Goal: Task Accomplishment & Management: Manage account settings

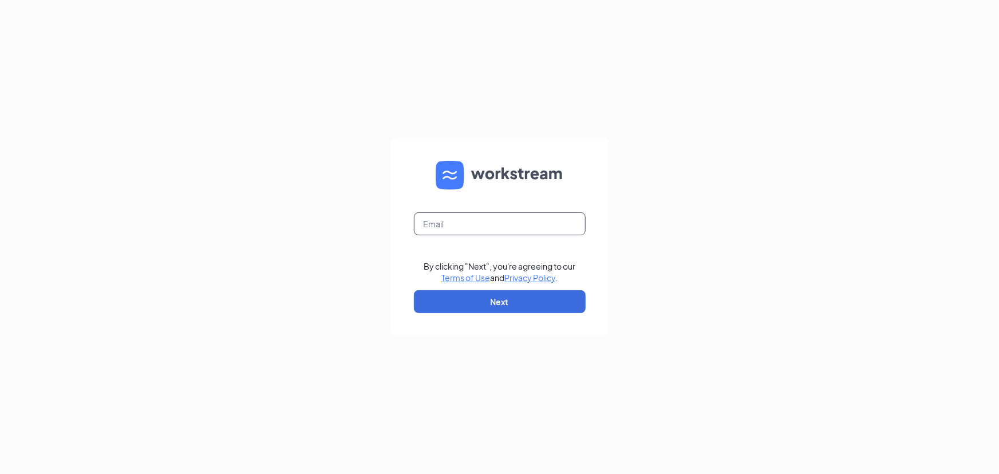
click at [482, 213] on input "text" at bounding box center [500, 223] width 172 height 23
type input "gmsixmile@bleedblue.net"
drag, startPoint x: 475, startPoint y: 304, endPoint x: 475, endPoint y: 297, distance: 6.3
click at [475, 302] on button "Next" at bounding box center [500, 301] width 172 height 23
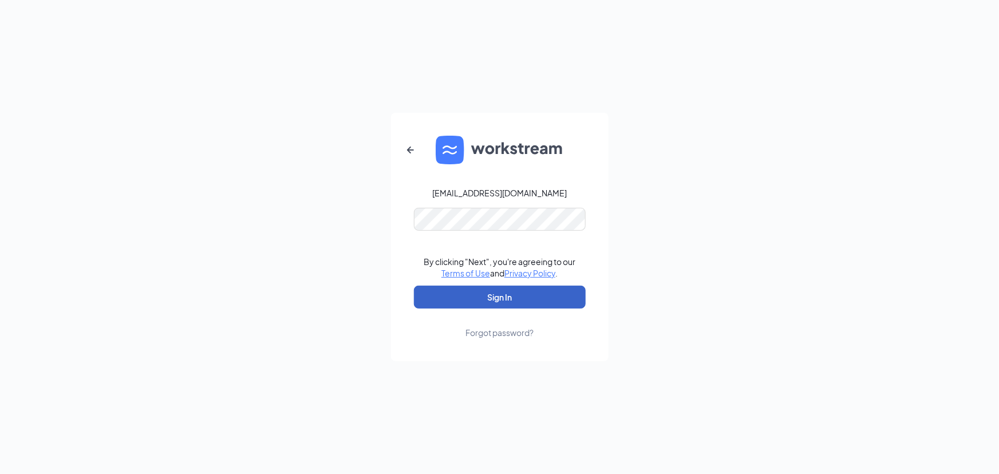
click at [502, 301] on button "Sign In" at bounding box center [500, 297] width 172 height 23
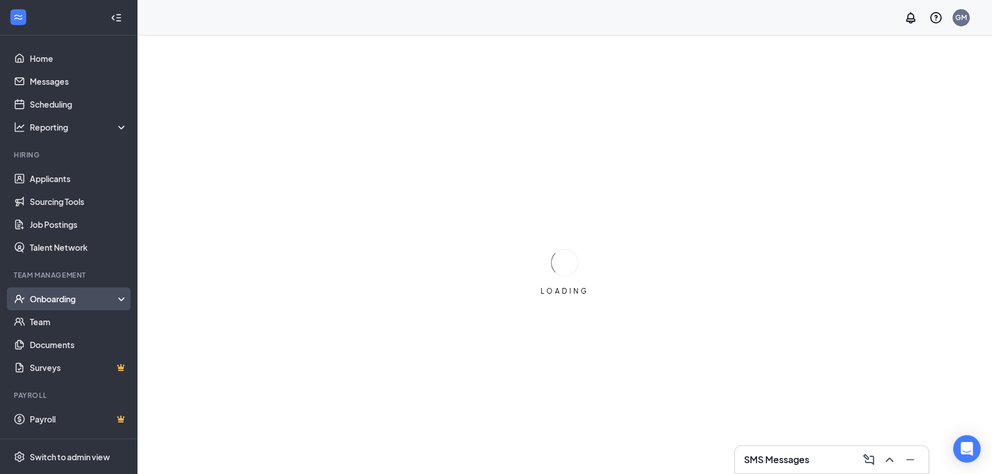
click at [55, 300] on div "Onboarding" at bounding box center [74, 298] width 88 height 11
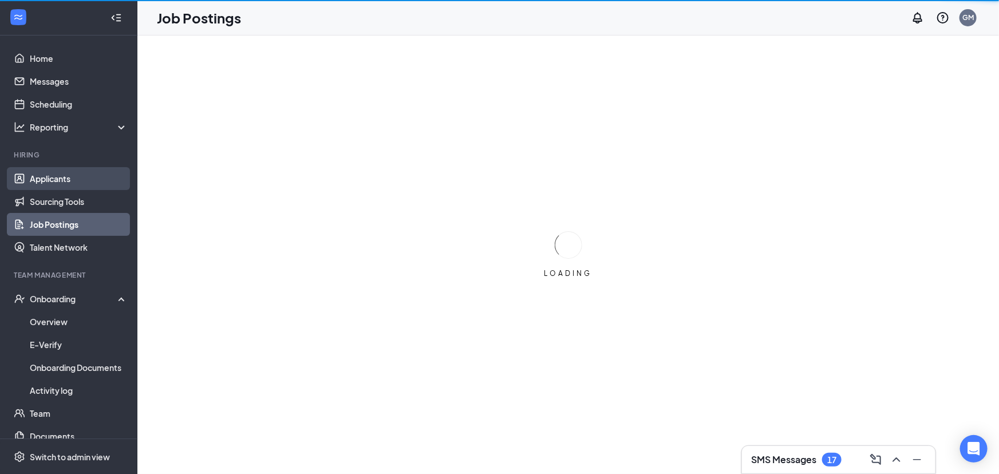
click at [81, 172] on link "Applicants" at bounding box center [79, 178] width 98 height 23
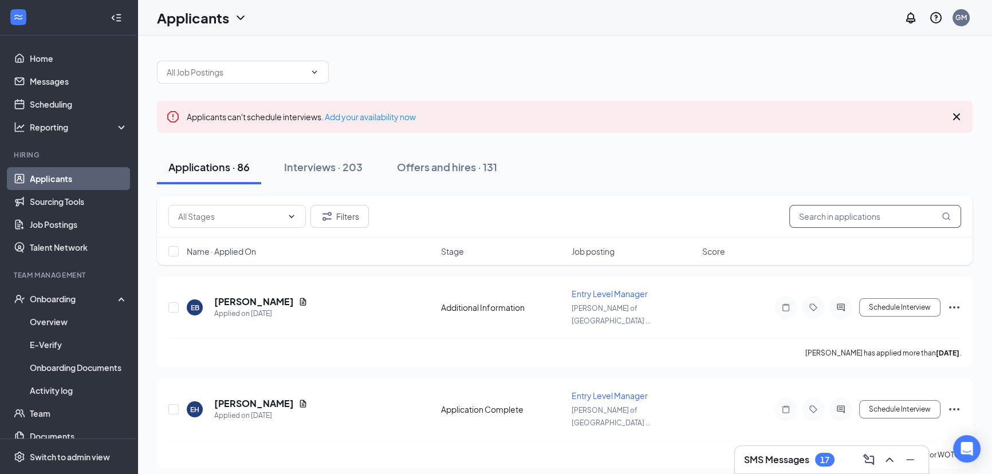
click at [831, 212] on input "text" at bounding box center [875, 216] width 172 height 23
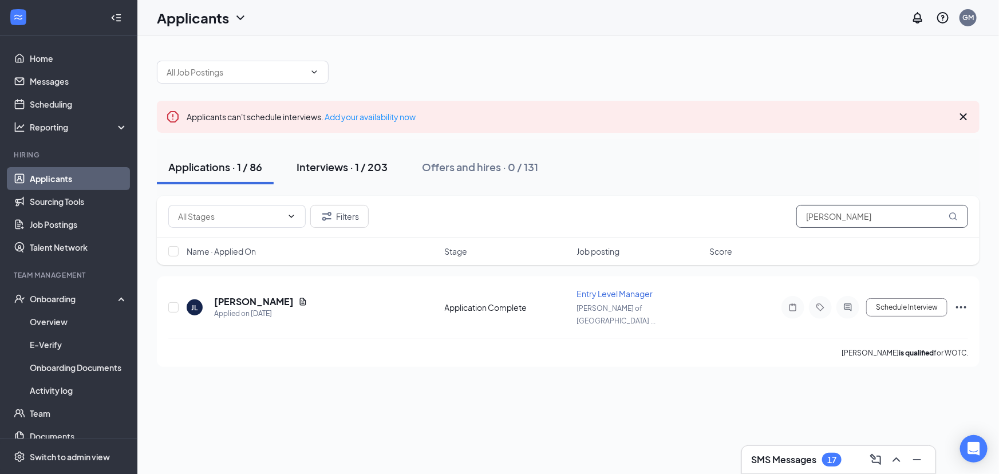
type input "[PERSON_NAME]"
click at [318, 172] on div "Interviews · 1 / 203" at bounding box center [342, 167] width 91 height 14
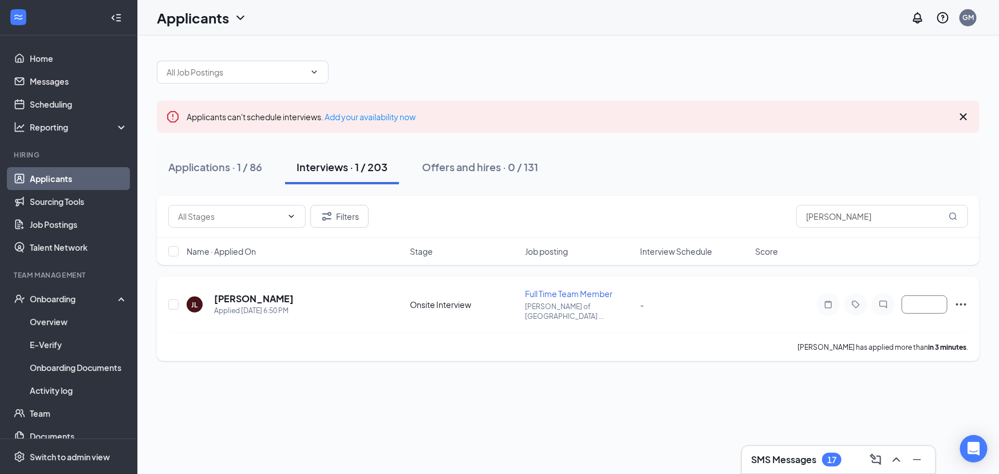
click at [954, 298] on div at bounding box center [883, 304] width 172 height 23
click at [959, 298] on icon "Ellipses" at bounding box center [962, 305] width 14 height 14
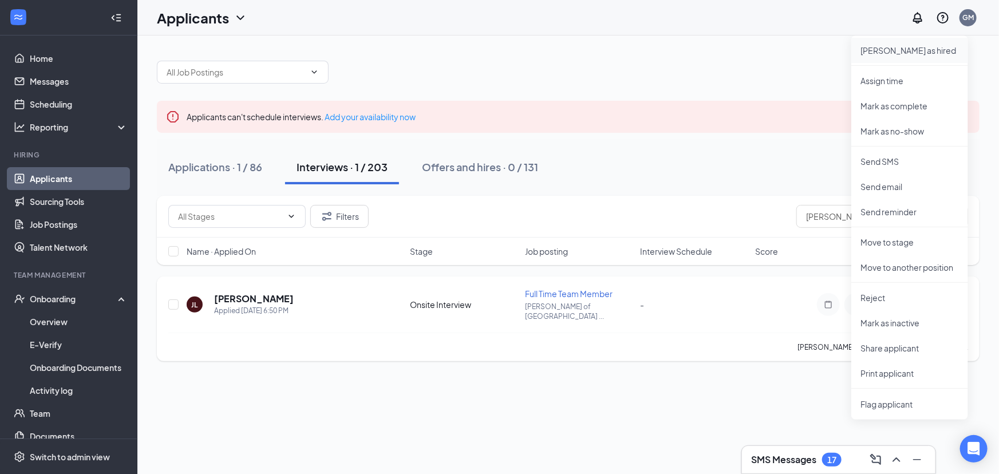
click at [905, 49] on p "[PERSON_NAME] as hired" at bounding box center [910, 50] width 98 height 11
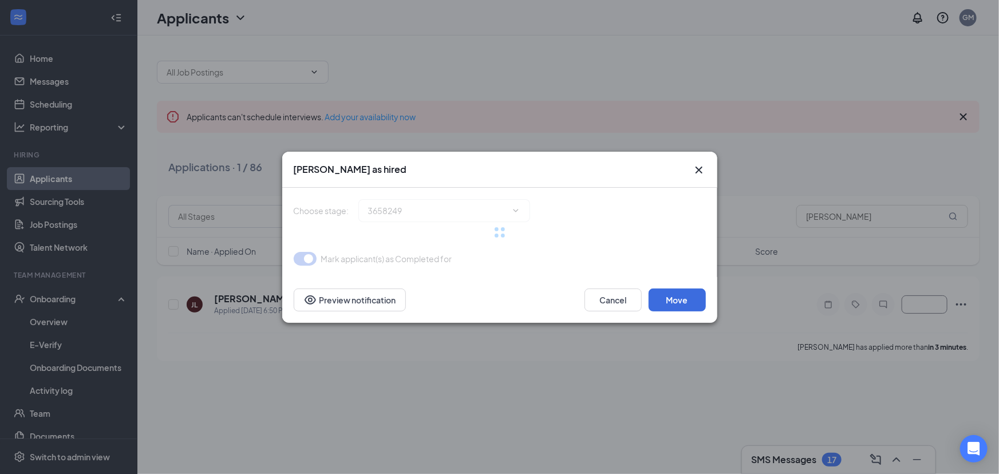
type input "Onboarding Documents (final stage)"
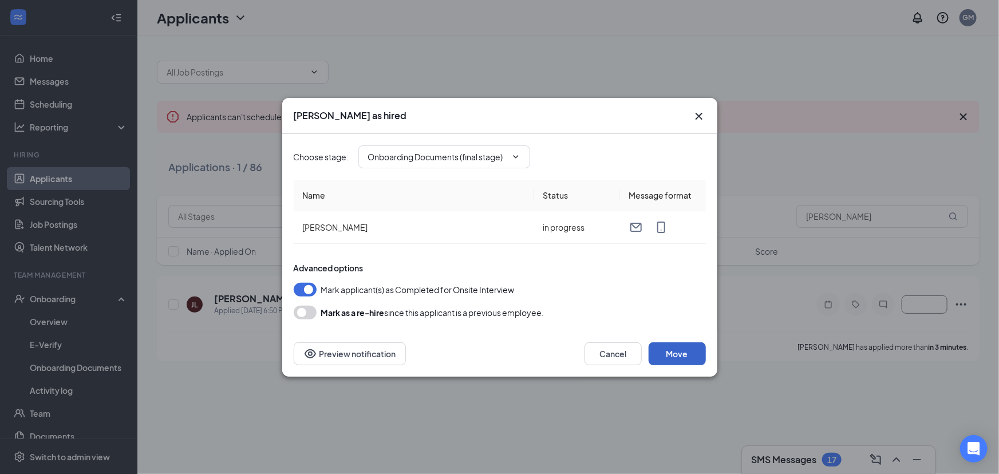
click at [674, 354] on button "Move" at bounding box center [677, 353] width 57 height 23
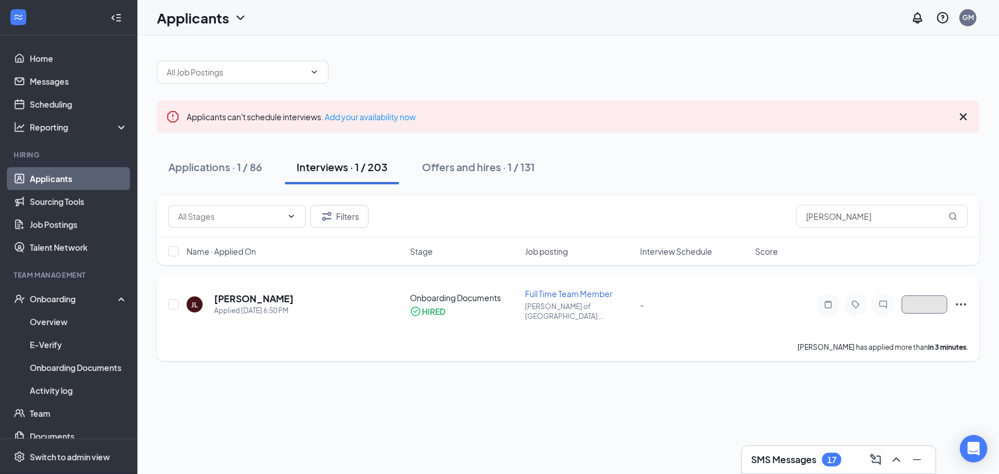
click at [939, 301] on button "button" at bounding box center [925, 304] width 46 height 18
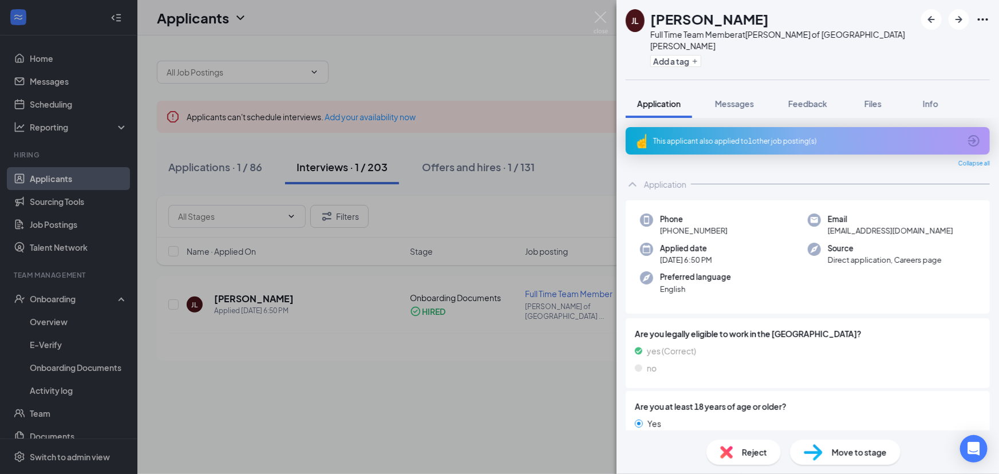
click at [481, 384] on div "[PERSON_NAME] Full Time Team Member at [PERSON_NAME] of [GEOGRAPHIC_DATA][PERSO…" at bounding box center [499, 237] width 999 height 474
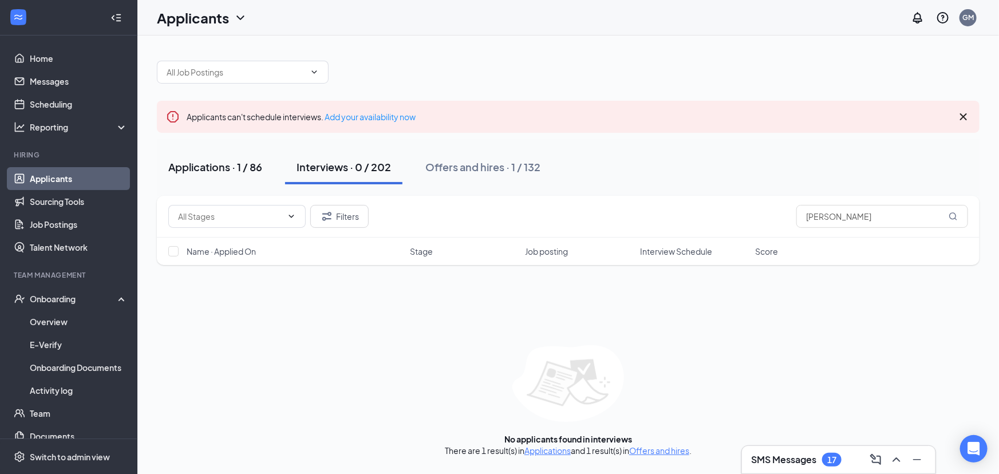
click at [266, 167] on button "Applications · 1 / 86" at bounding box center [215, 167] width 117 height 34
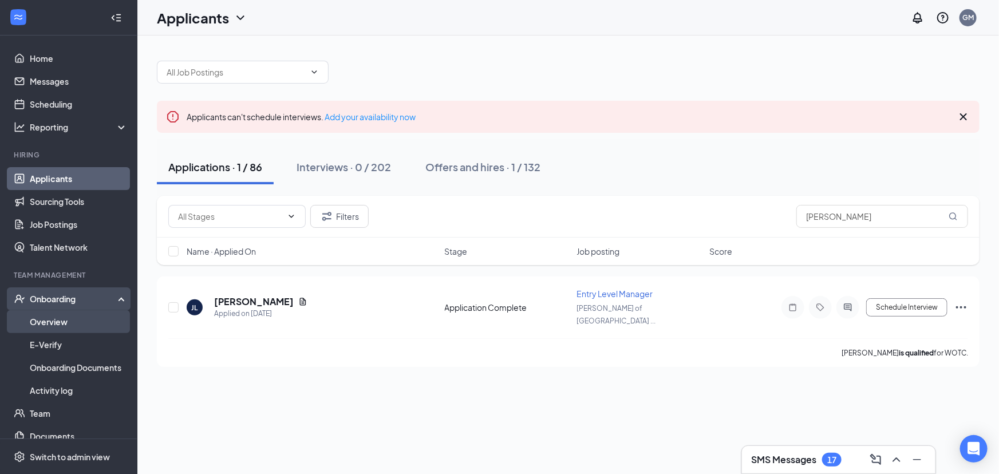
click at [74, 321] on link "Overview" at bounding box center [79, 321] width 98 height 23
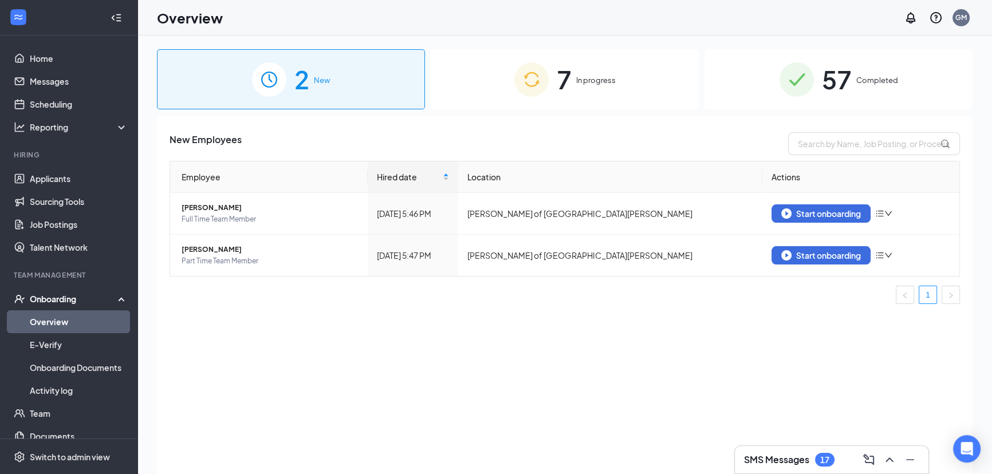
click at [543, 69] on img at bounding box center [531, 79] width 34 height 34
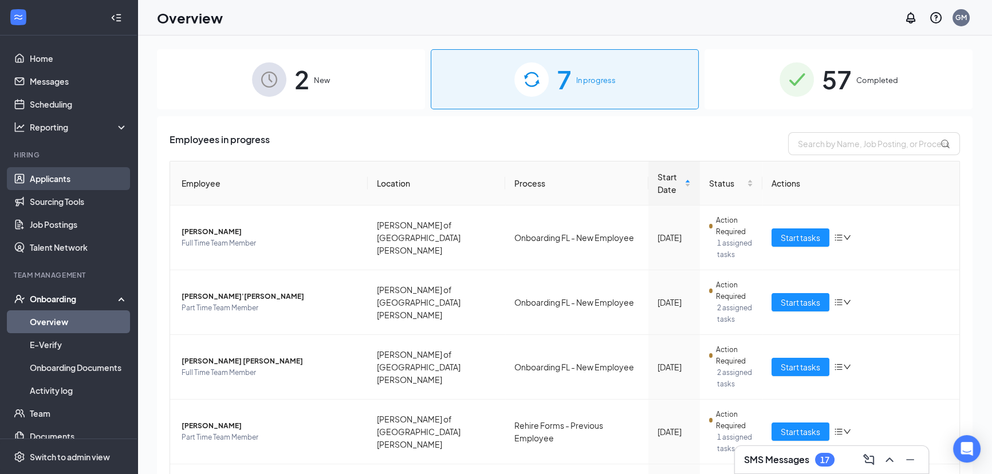
click at [70, 172] on link "Applicants" at bounding box center [79, 178] width 98 height 23
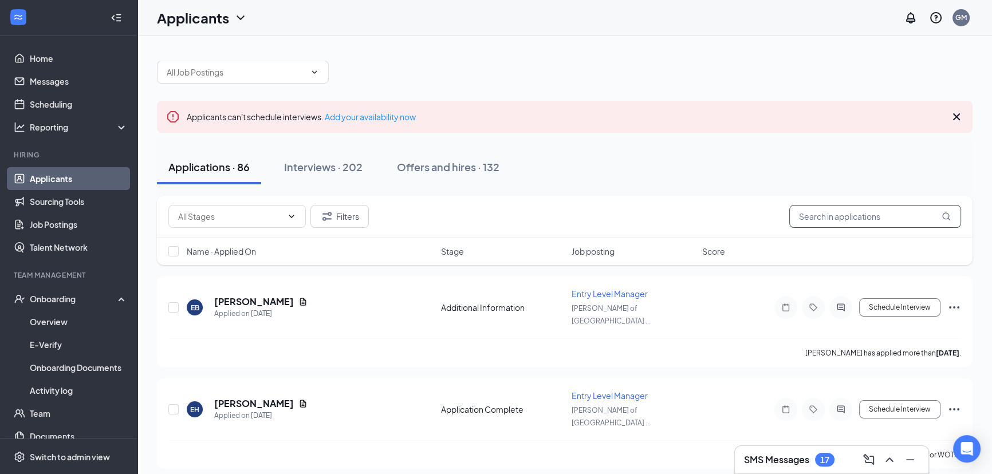
click at [840, 220] on input "text" at bounding box center [875, 216] width 172 height 23
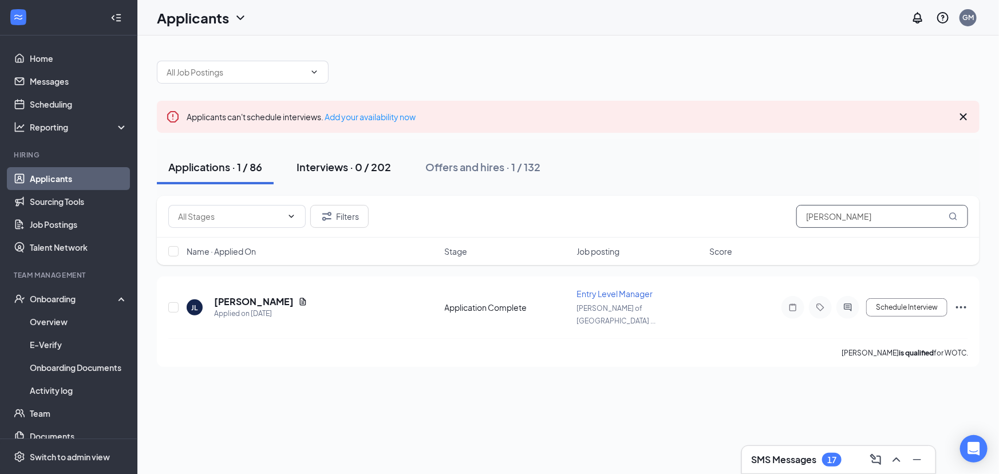
type input "[PERSON_NAME]"
drag, startPoint x: 373, startPoint y: 174, endPoint x: 384, endPoint y: 174, distance: 10.3
click at [373, 174] on button "Interviews · 0 / 202" at bounding box center [343, 167] width 117 height 34
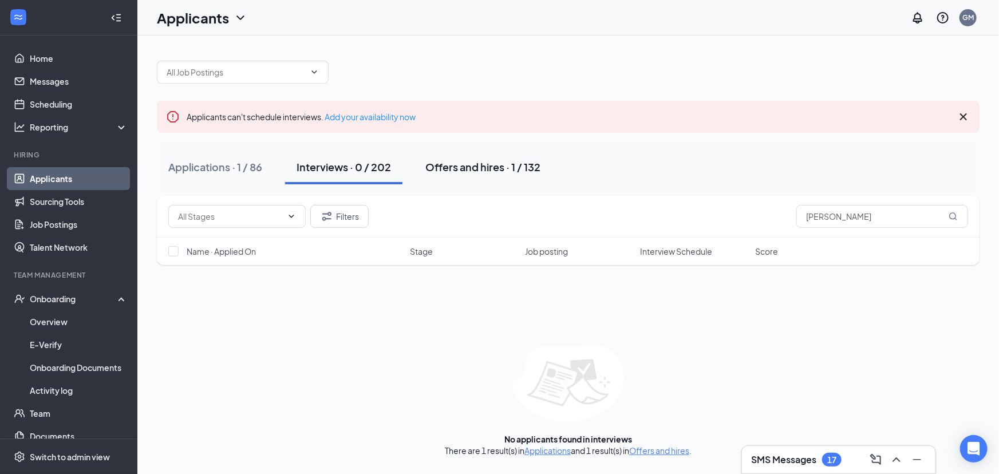
click at [447, 174] on div "Offers and hires · 1 / 132" at bounding box center [482, 167] width 115 height 14
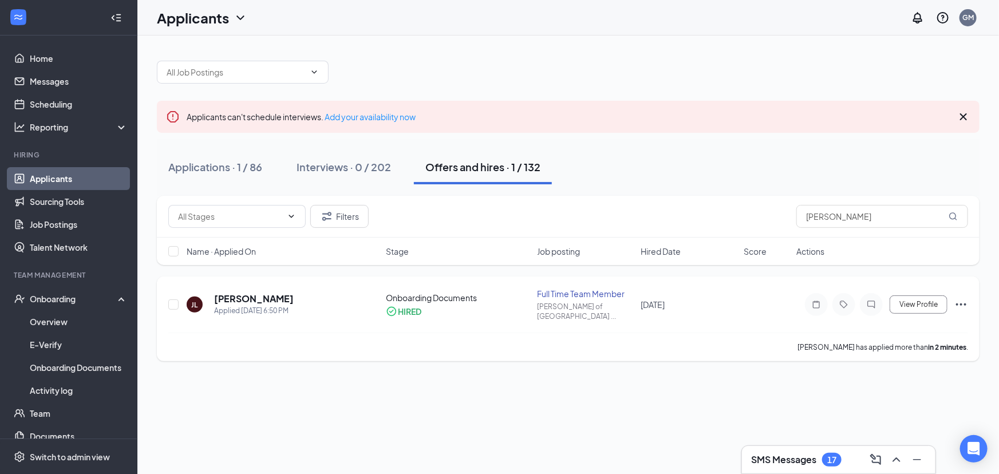
click at [957, 298] on icon "Ellipses" at bounding box center [962, 305] width 14 height 14
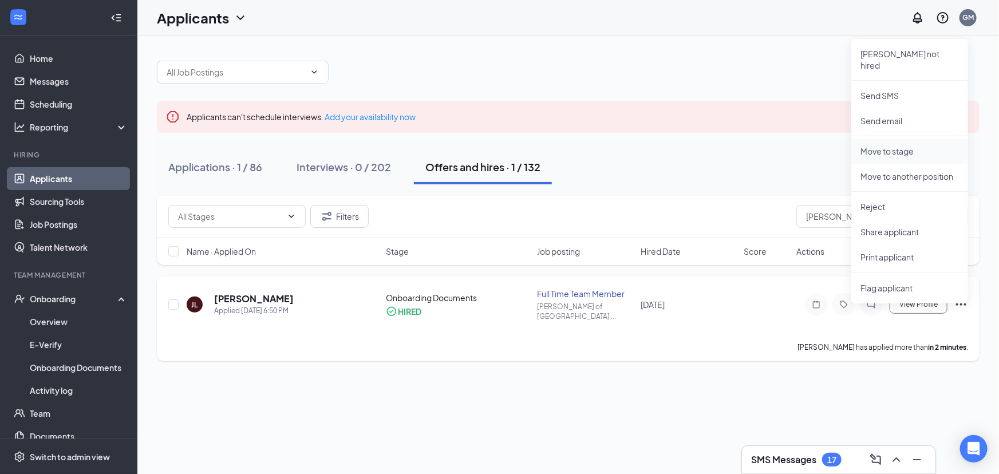
click at [899, 145] on p "Move to stage" at bounding box center [910, 150] width 98 height 11
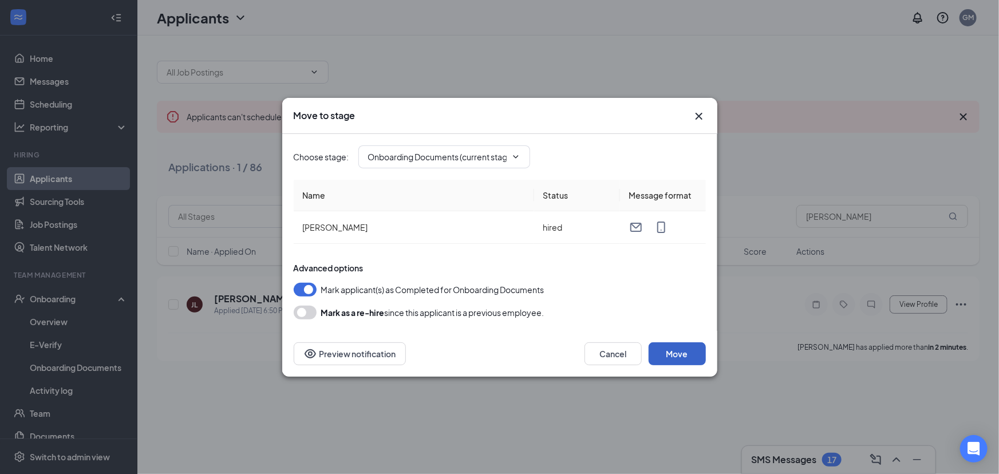
click at [672, 354] on button "Move" at bounding box center [677, 353] width 57 height 23
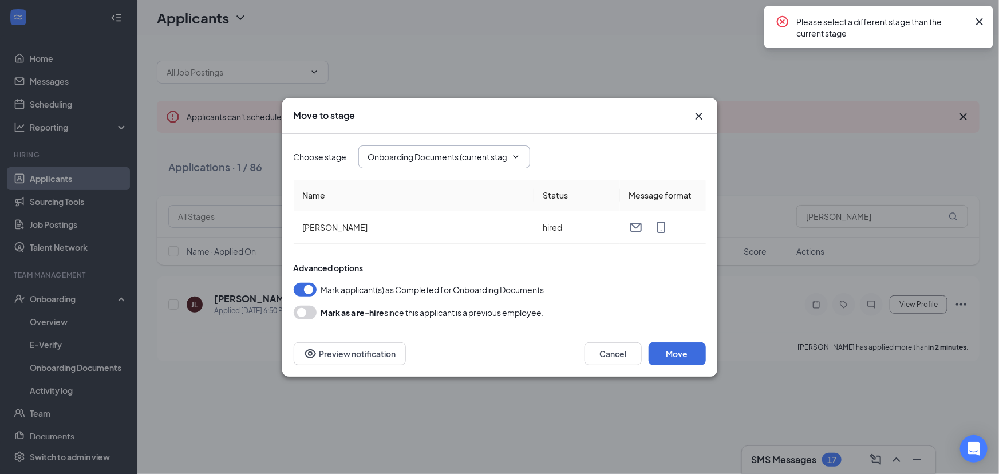
click at [517, 160] on icon "ChevronDown" at bounding box center [515, 156] width 9 height 9
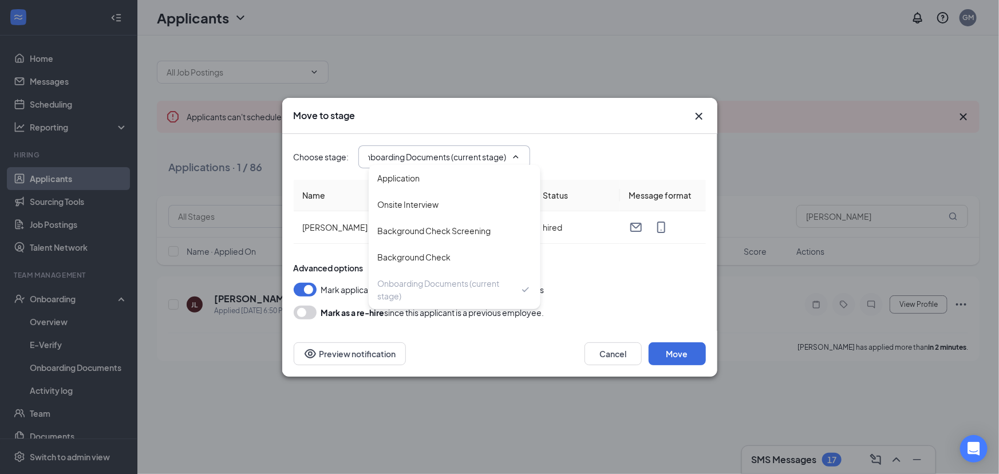
click at [524, 385] on div "Move to stage Choose stage : Onboarding Documents (current stage) Application O…" at bounding box center [499, 237] width 999 height 474
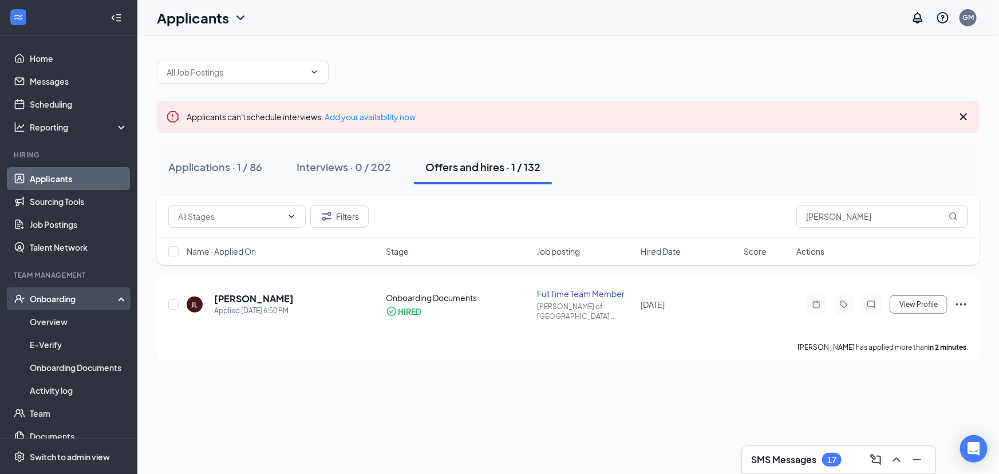
click at [90, 301] on div "Onboarding" at bounding box center [74, 298] width 88 height 11
click at [89, 304] on div "Onboarding" at bounding box center [74, 298] width 88 height 11
click at [64, 322] on link "Overview" at bounding box center [79, 321] width 98 height 23
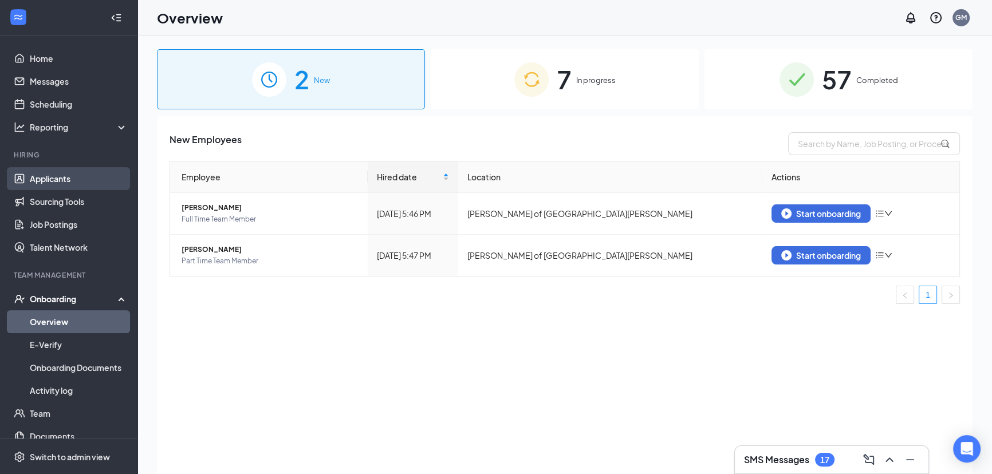
click at [53, 180] on link "Applicants" at bounding box center [79, 178] width 98 height 23
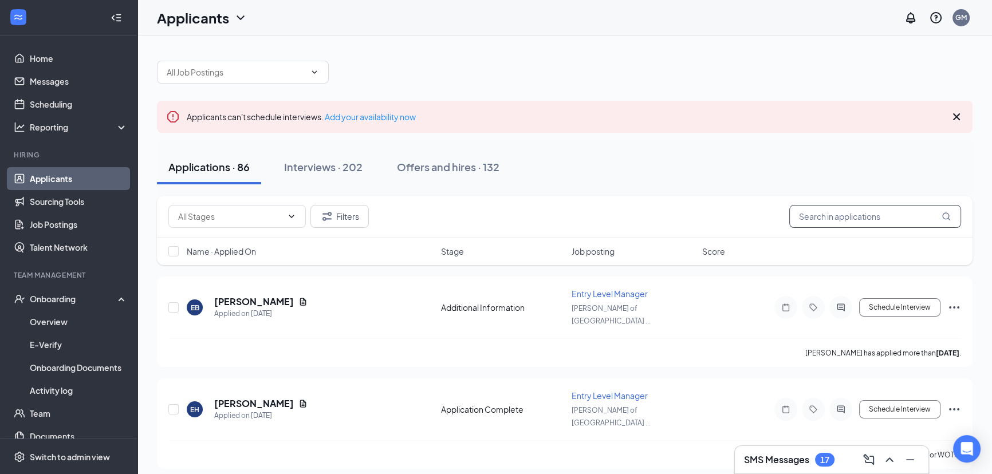
drag, startPoint x: 843, startPoint y: 212, endPoint x: 848, endPoint y: 216, distance: 6.2
click at [844, 214] on input "text" at bounding box center [875, 216] width 172 height 23
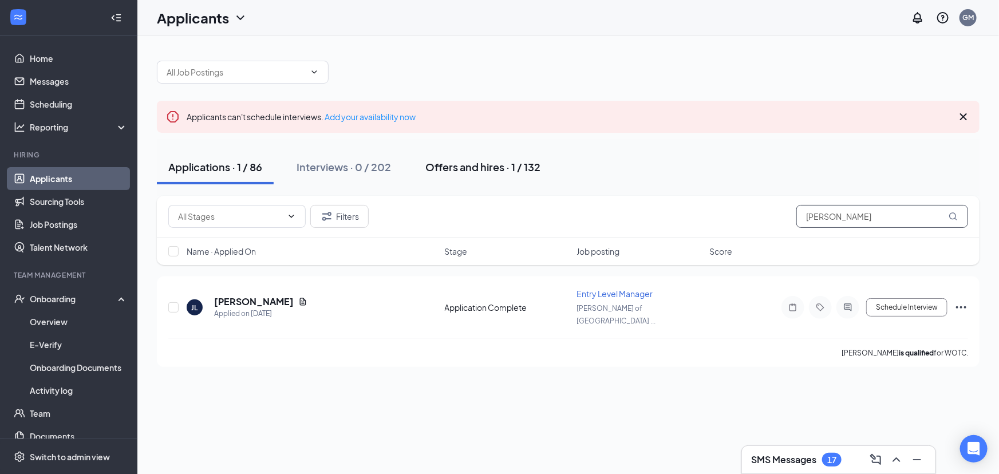
type input "[PERSON_NAME]"
click at [492, 174] on div "Offers and hires · 1 / 132" at bounding box center [482, 167] width 115 height 14
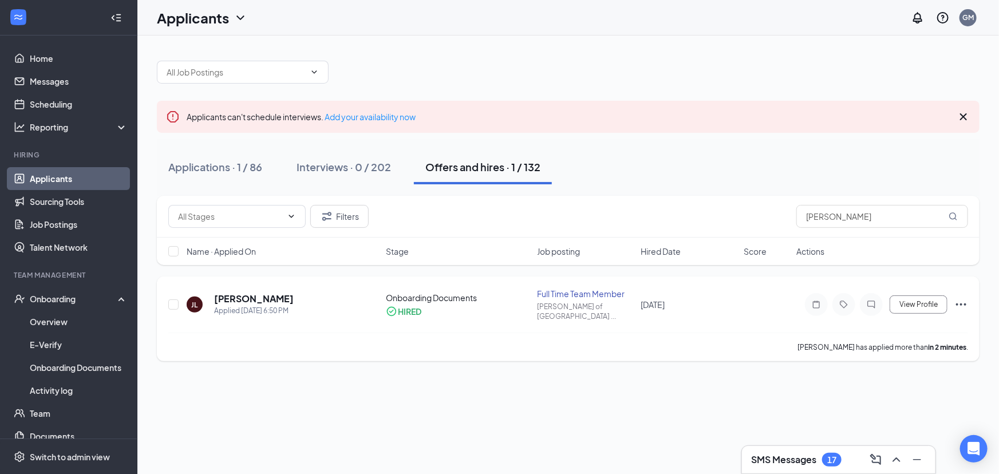
click at [965, 304] on icon "Ellipses" at bounding box center [962, 305] width 14 height 14
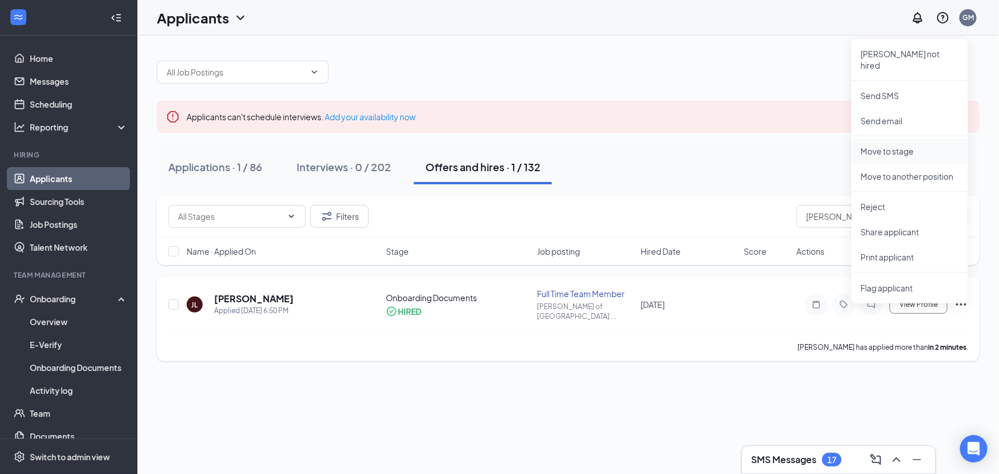
click at [901, 145] on p "Move to stage" at bounding box center [910, 150] width 98 height 11
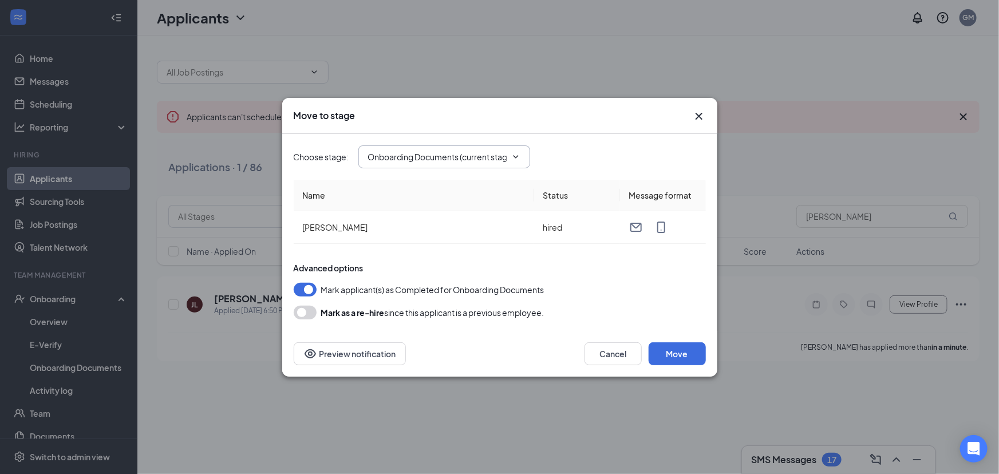
click at [518, 151] on span "Onboarding Documents (current stage)" at bounding box center [444, 156] width 172 height 23
click at [519, 151] on span "Onboarding Documents (current stage)" at bounding box center [444, 156] width 172 height 23
click at [515, 155] on icon "ChevronDown" at bounding box center [515, 156] width 9 height 9
click at [429, 283] on div "Onboarding Documents (current stage)" at bounding box center [449, 289] width 142 height 25
click at [648, 290] on div "Mark applicant(s) as Completed for Onboarding Documents" at bounding box center [500, 290] width 412 height 14
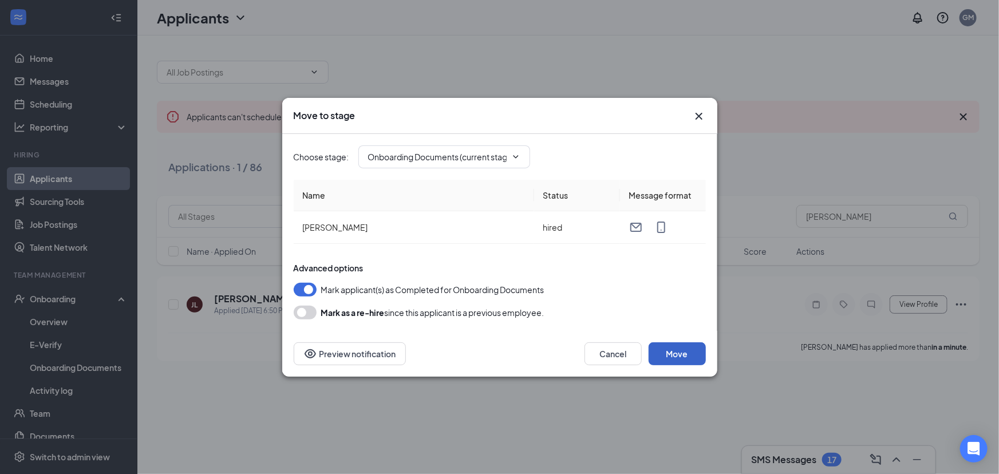
click at [676, 345] on button "Move" at bounding box center [677, 353] width 57 height 23
click at [698, 112] on icon "Cross" at bounding box center [699, 116] width 14 height 14
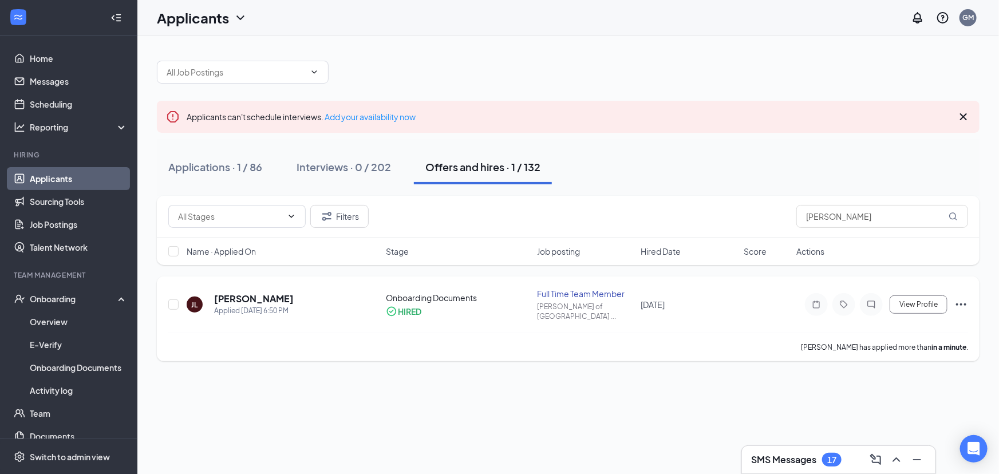
click at [956, 298] on icon "Ellipses" at bounding box center [962, 305] width 14 height 14
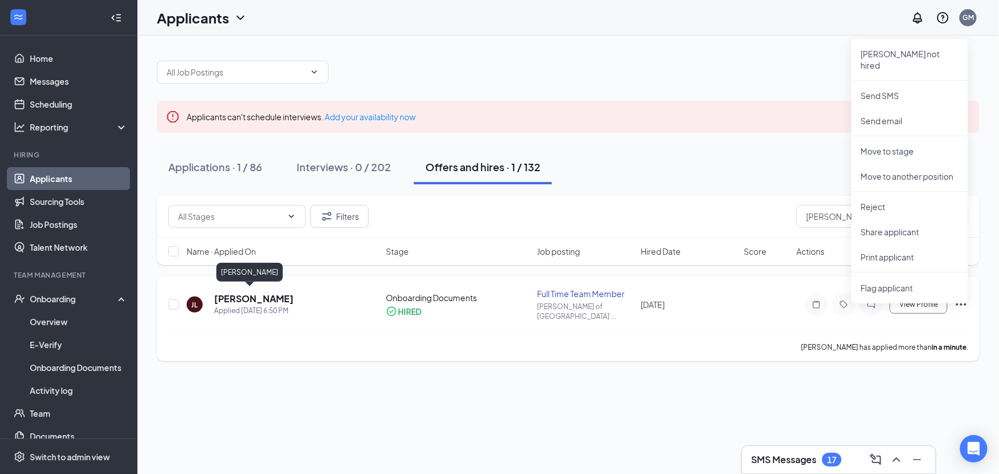
click at [255, 293] on h5 "[PERSON_NAME]" at bounding box center [254, 299] width 80 height 13
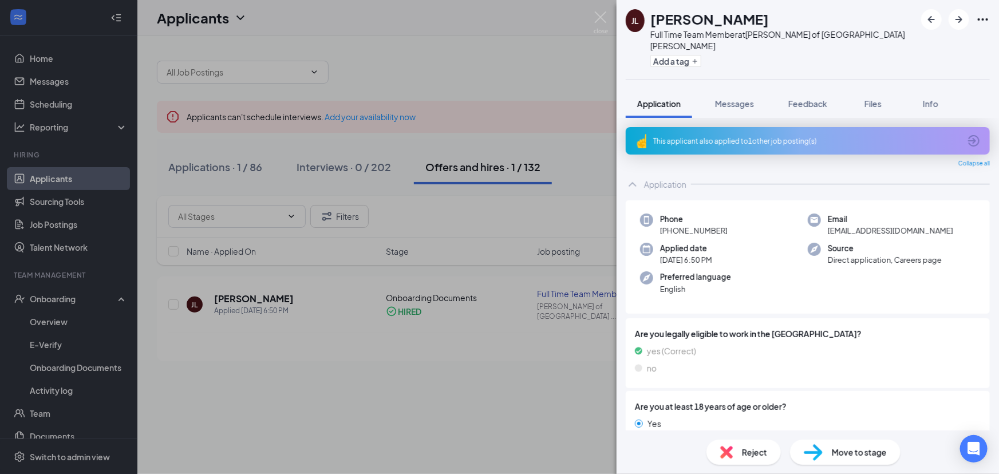
click at [350, 370] on div "[PERSON_NAME] Full Time Team Member at [PERSON_NAME] of [GEOGRAPHIC_DATA][PERSO…" at bounding box center [499, 237] width 999 height 474
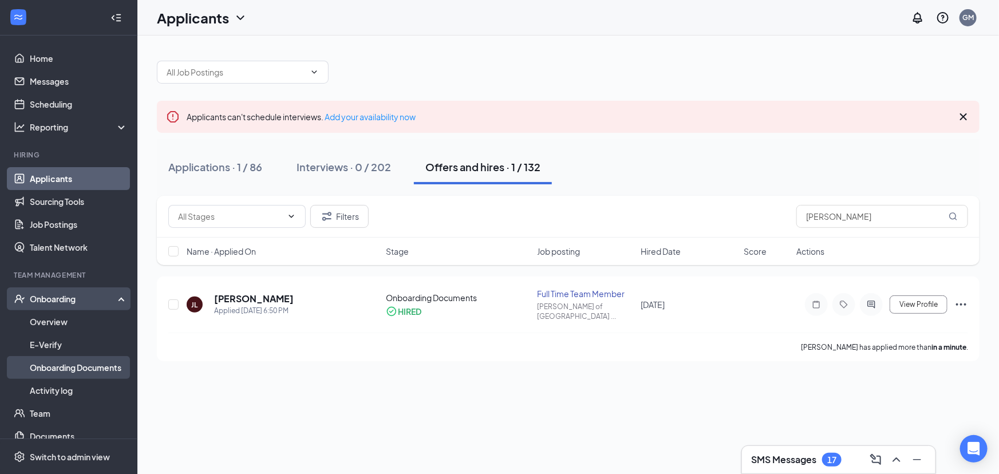
click at [86, 361] on link "Onboarding Documents" at bounding box center [79, 367] width 98 height 23
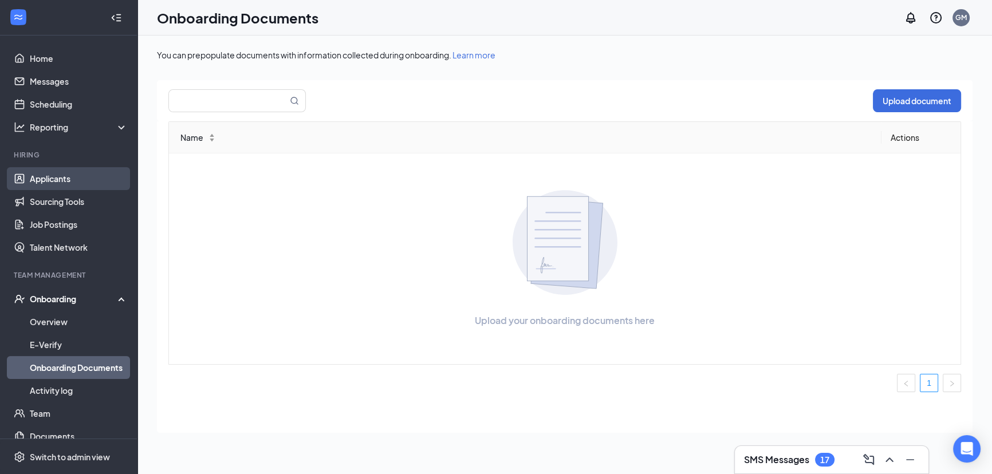
click at [72, 184] on link "Applicants" at bounding box center [79, 178] width 98 height 23
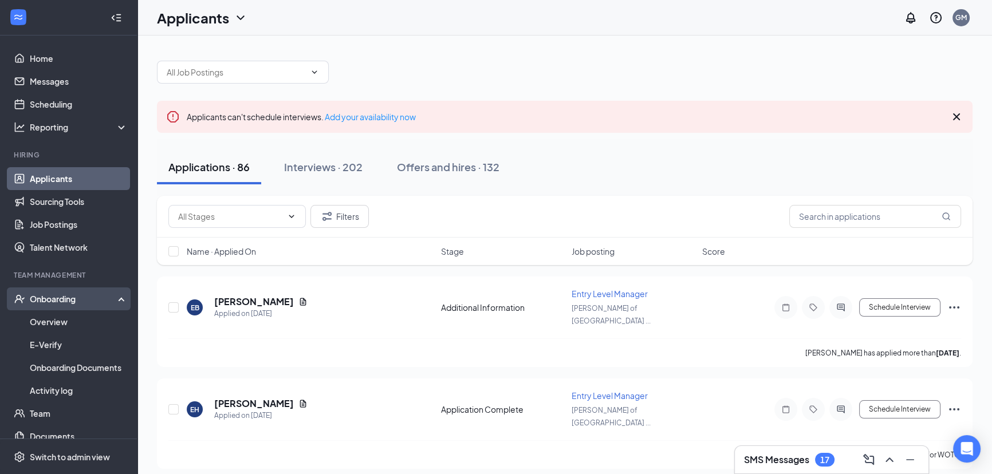
click at [62, 298] on div "Onboarding" at bounding box center [74, 298] width 88 height 11
click at [62, 319] on link "Overview" at bounding box center [79, 321] width 98 height 23
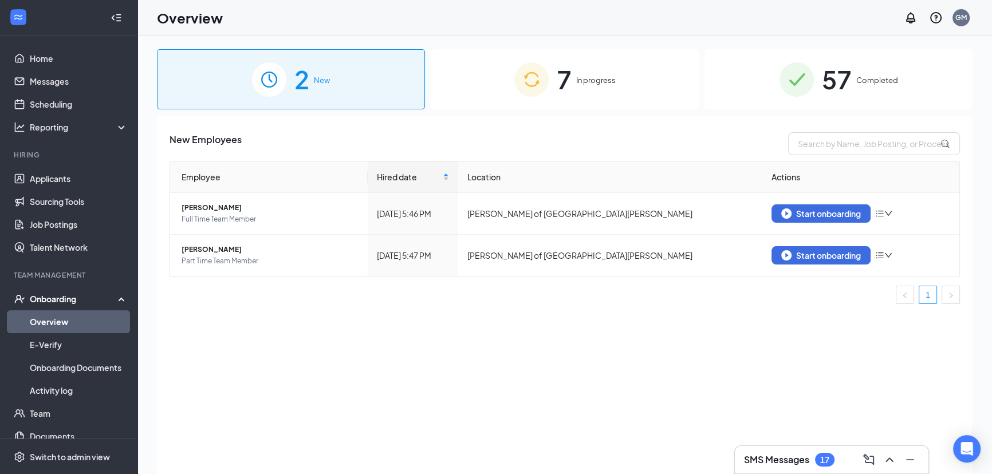
click at [602, 69] on div "7 In progress" at bounding box center [565, 79] width 268 height 60
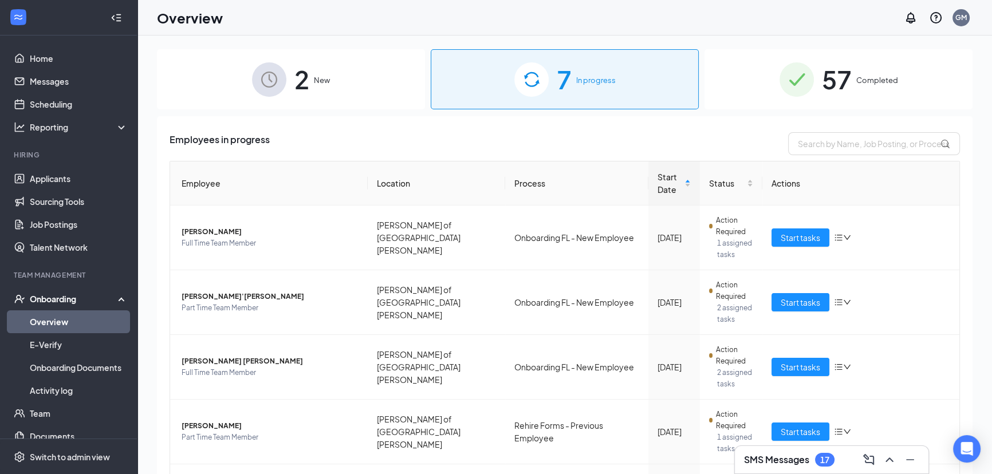
click at [789, 92] on img at bounding box center [796, 79] width 34 height 34
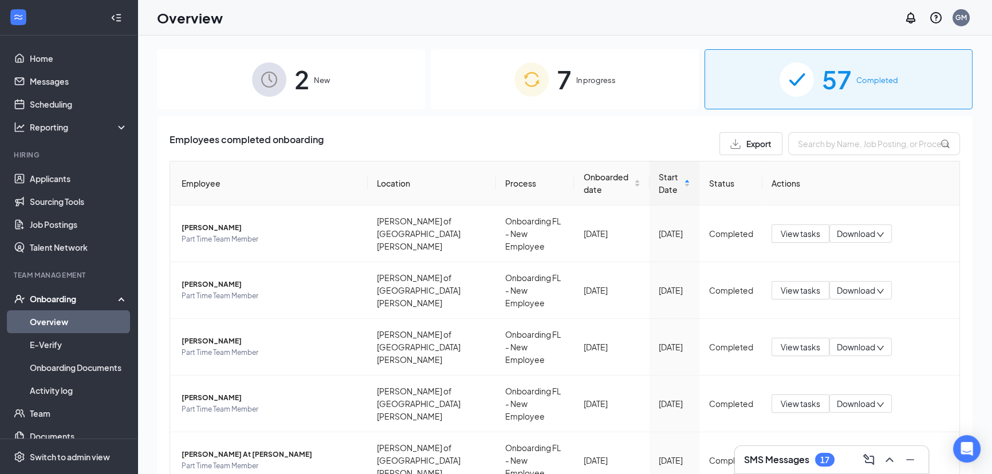
drag, startPoint x: 311, startPoint y: 125, endPoint x: 321, endPoint y: 107, distance: 20.5
click at [312, 123] on div "Employees completed onboarding Export Employee Location Process Onboarded date …" at bounding box center [564, 478] width 815 height 724
click at [328, 97] on div "2 New" at bounding box center [291, 79] width 268 height 60
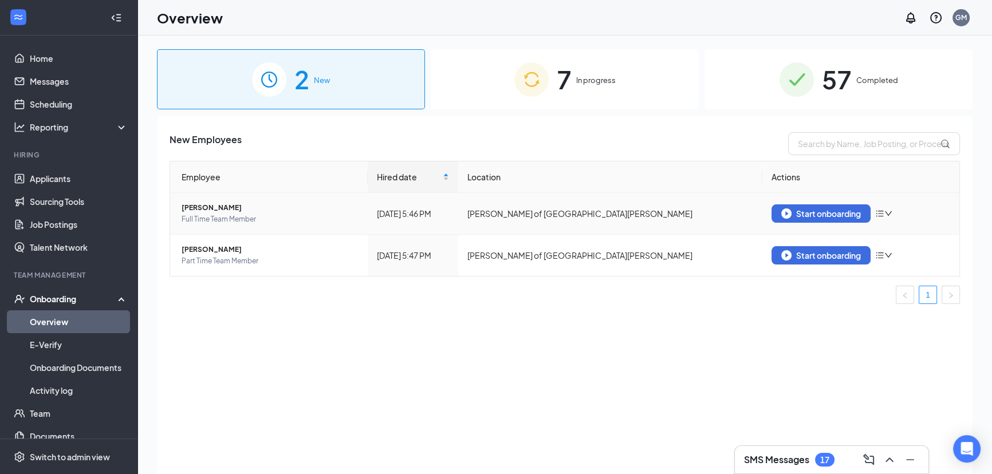
click at [337, 216] on span "Full Time Team Member" at bounding box center [270, 219] width 177 height 11
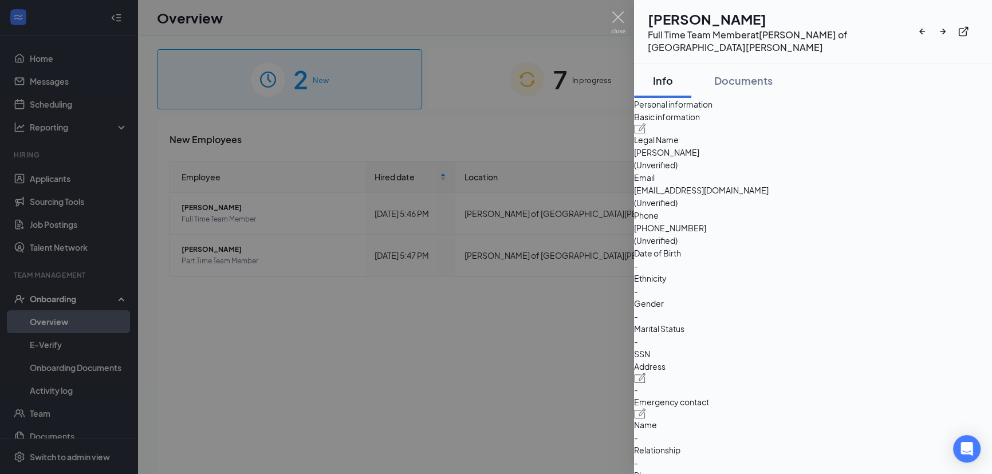
click at [569, 332] on div at bounding box center [496, 237] width 992 height 474
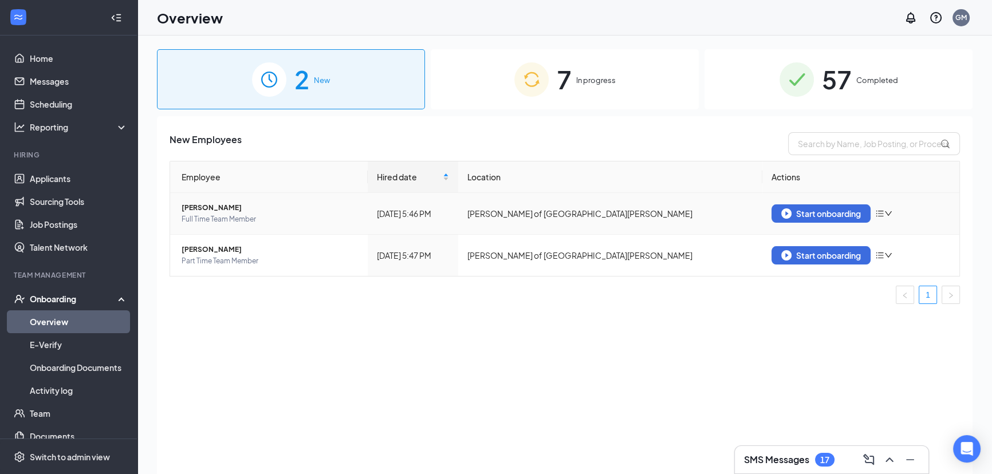
click at [893, 212] on div "Start onboarding" at bounding box center [860, 213] width 179 height 18
click at [888, 213] on icon "down" at bounding box center [888, 214] width 8 height 8
click at [100, 297] on div "Onboarding" at bounding box center [74, 298] width 88 height 11
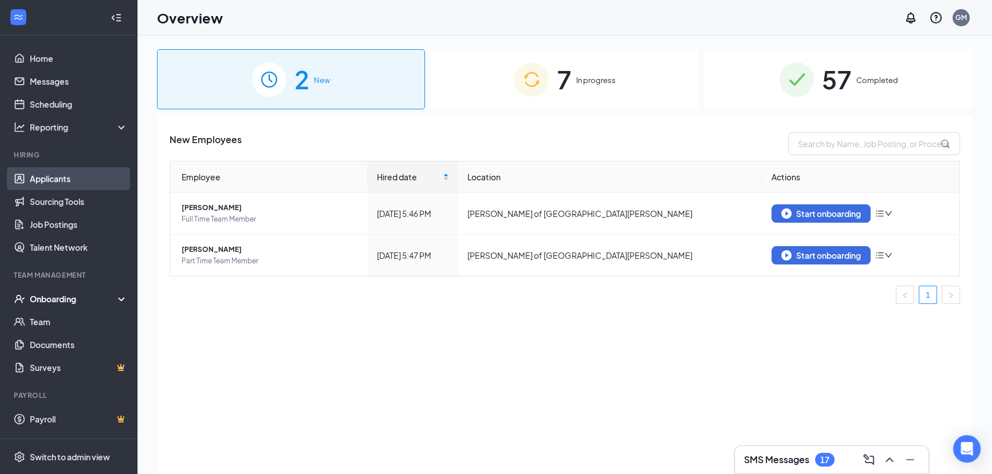
click at [73, 178] on link "Applicants" at bounding box center [79, 178] width 98 height 23
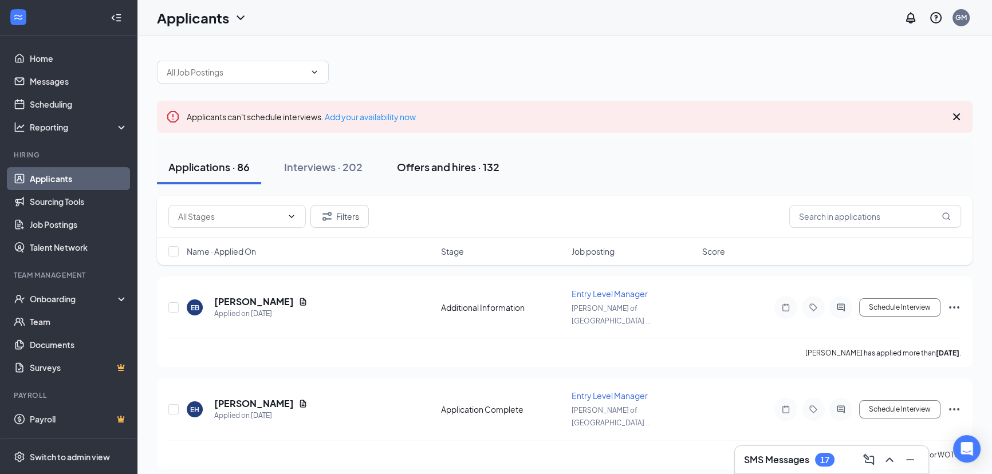
click at [427, 162] on div "Offers and hires · 132" at bounding box center [448, 167] width 103 height 14
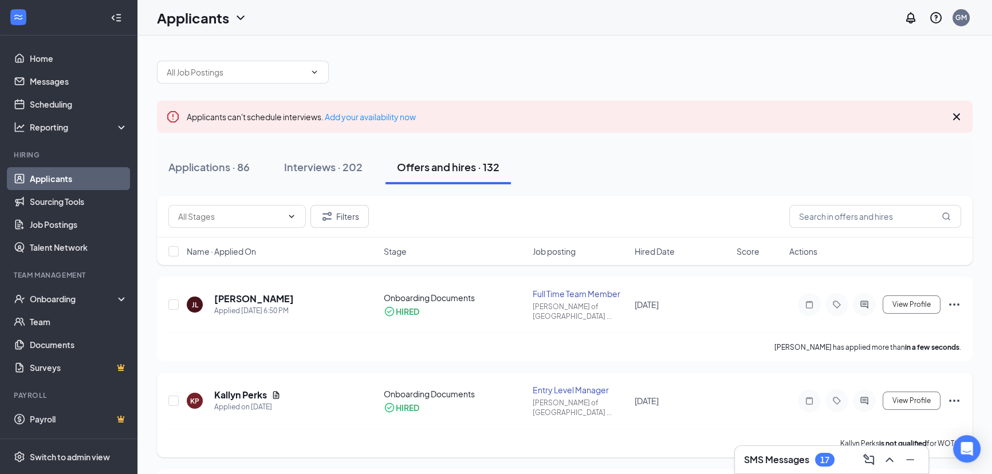
click at [956, 394] on icon "Ellipses" at bounding box center [954, 401] width 14 height 14
click at [956, 298] on icon "Ellipses" at bounding box center [954, 305] width 14 height 14
click at [888, 360] on p "Send SMS" at bounding box center [902, 365] width 98 height 11
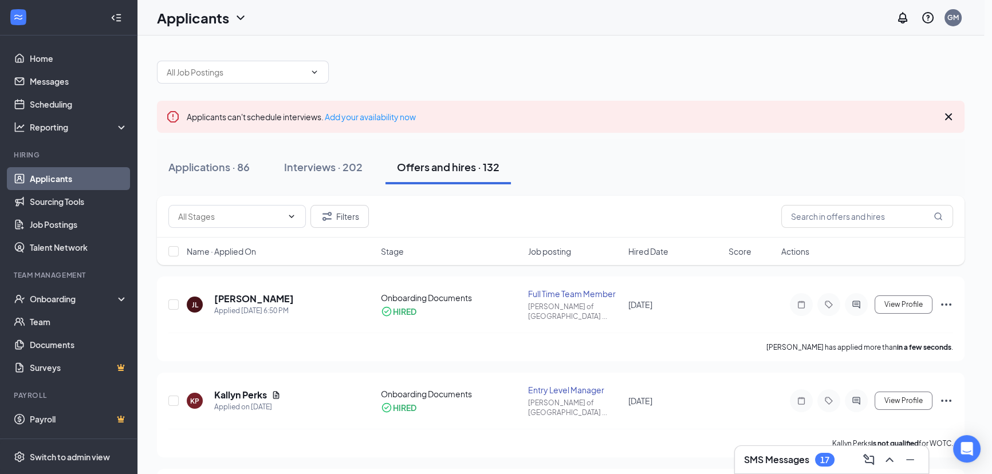
click at [953, 298] on icon "Ellipses" at bounding box center [954, 305] width 14 height 14
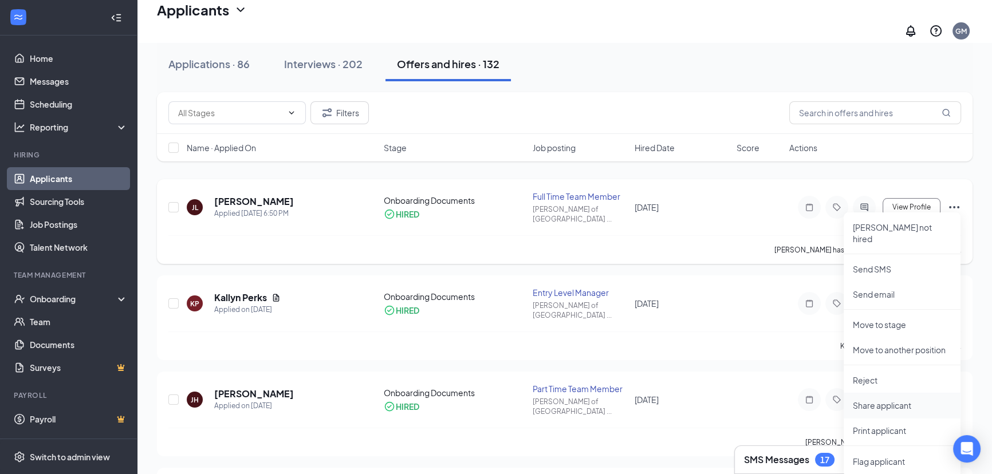
scroll to position [156, 0]
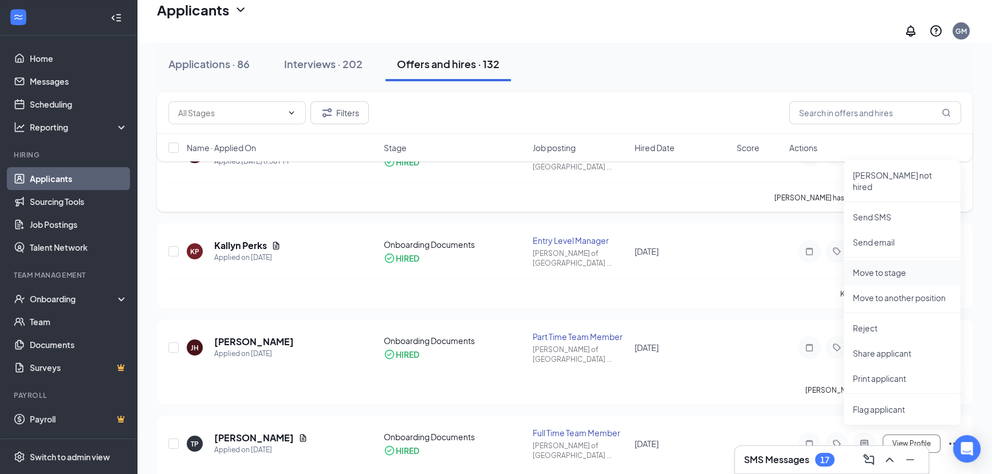
click at [890, 267] on p "Move to stage" at bounding box center [902, 272] width 98 height 11
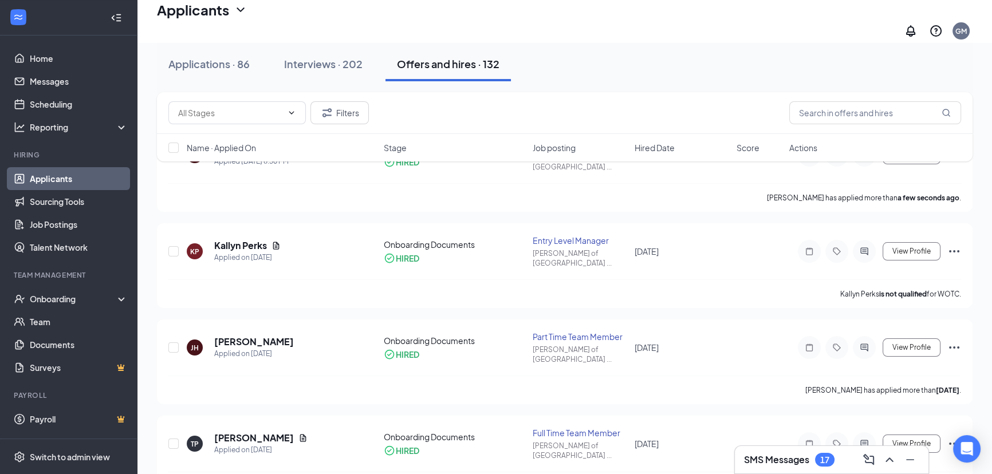
type input "Background Check"
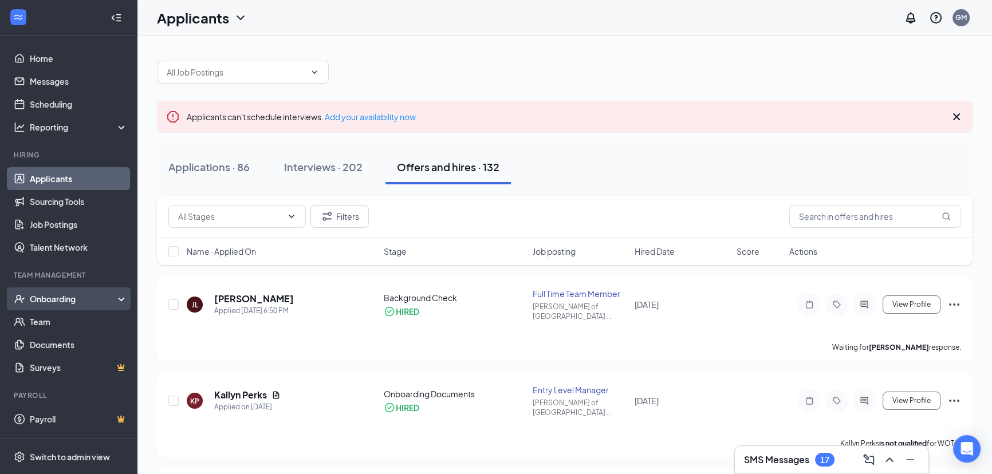
click at [65, 291] on div "Onboarding" at bounding box center [68, 298] width 137 height 23
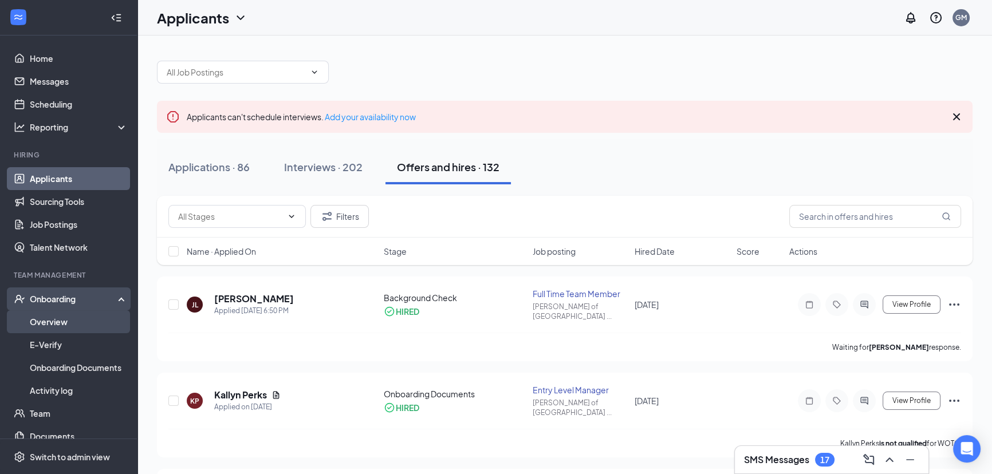
click at [62, 316] on link "Overview" at bounding box center [79, 321] width 98 height 23
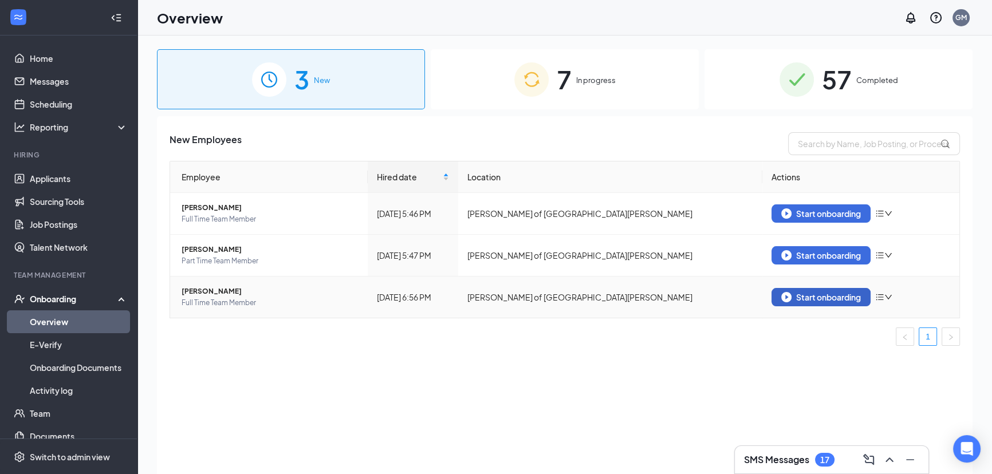
click at [853, 302] on button "Start onboarding" at bounding box center [820, 297] width 99 height 18
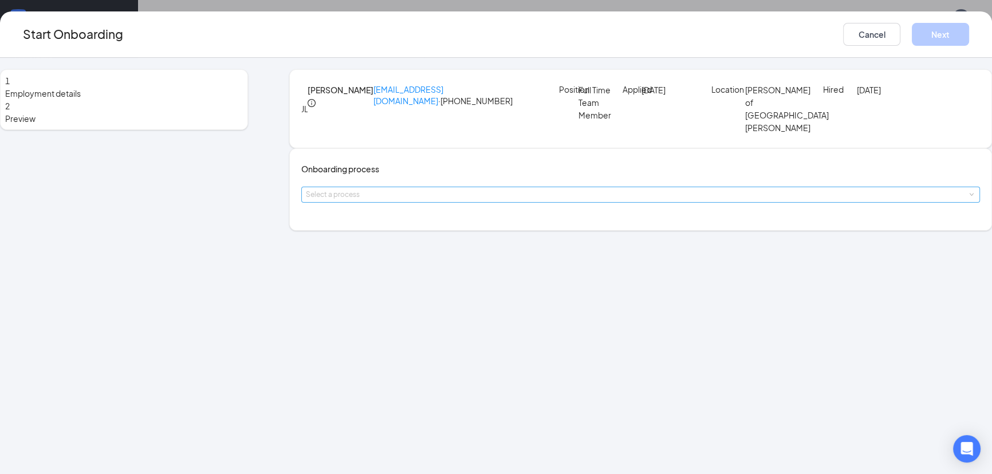
click at [443, 200] on div "Select a process" at bounding box center [638, 194] width 664 height 11
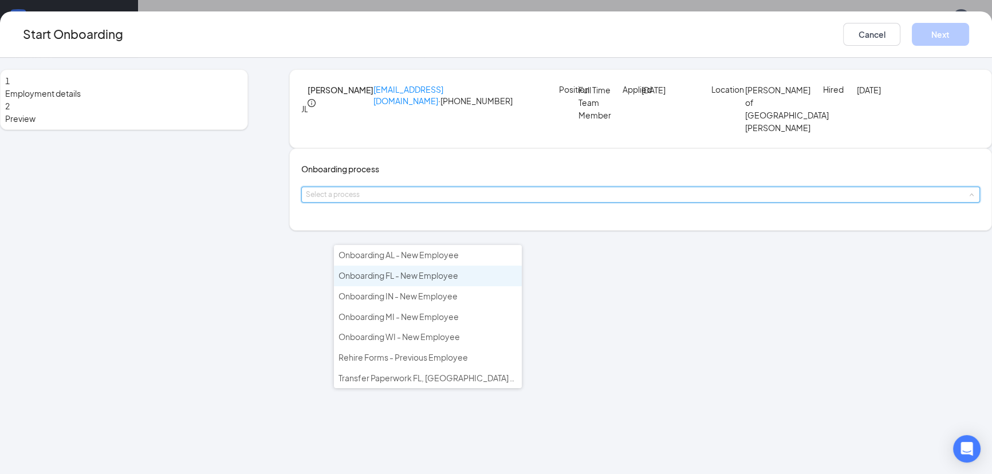
click at [433, 276] on span "Onboarding FL - New Employee" at bounding box center [398, 275] width 120 height 10
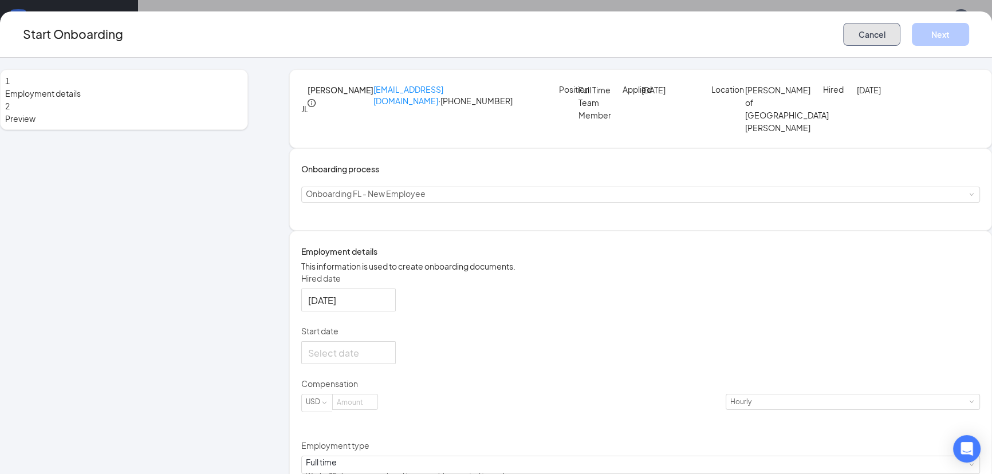
click at [843, 40] on button "Cancel" at bounding box center [871, 34] width 57 height 23
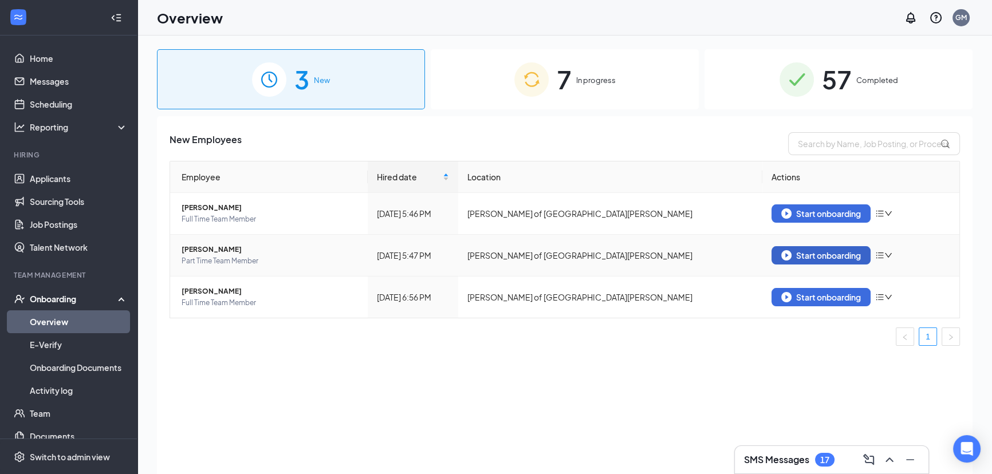
click at [813, 254] on div "Start onboarding" at bounding box center [821, 255] width 80 height 10
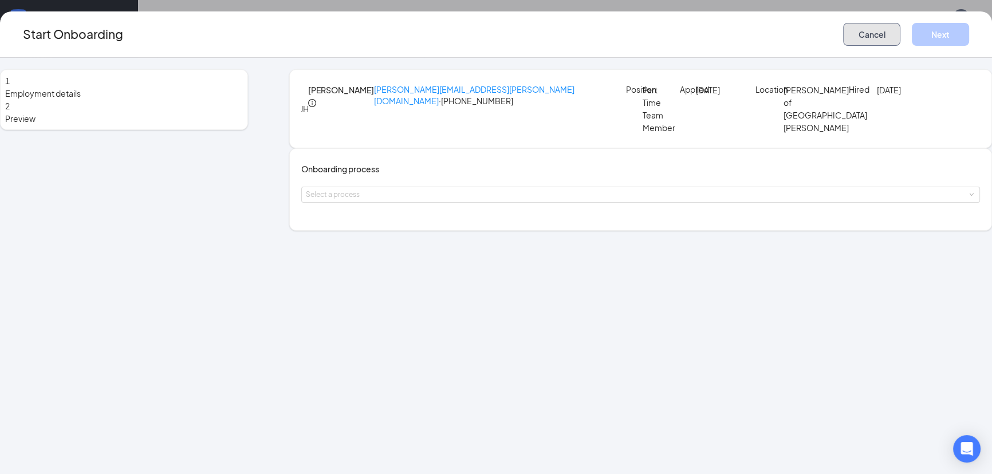
click at [843, 37] on button "Cancel" at bounding box center [871, 34] width 57 height 23
